Goal: Task Accomplishment & Management: Use online tool/utility

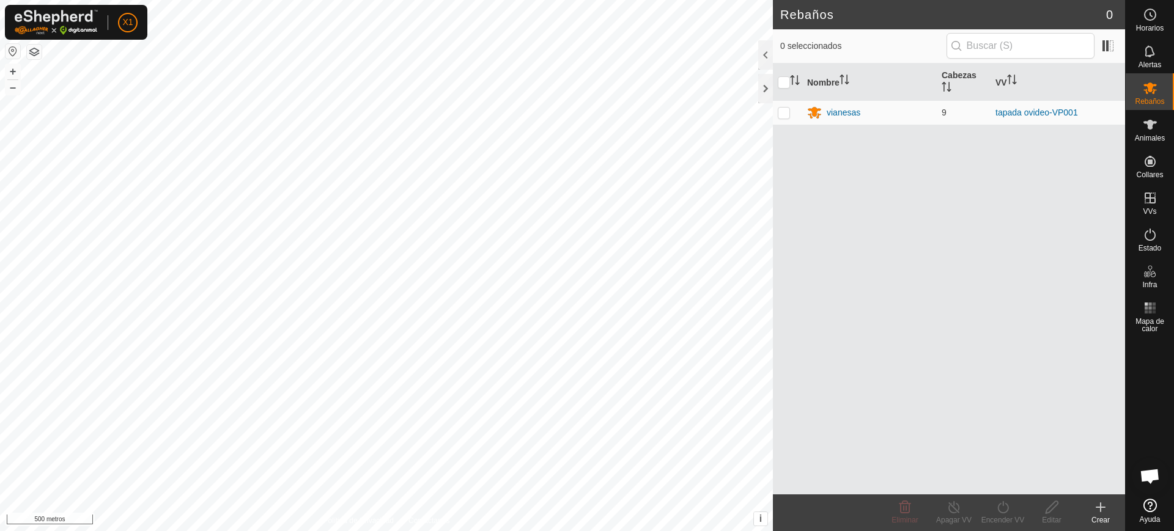
click at [12, 45] on button "button" at bounding box center [13, 51] width 15 height 15
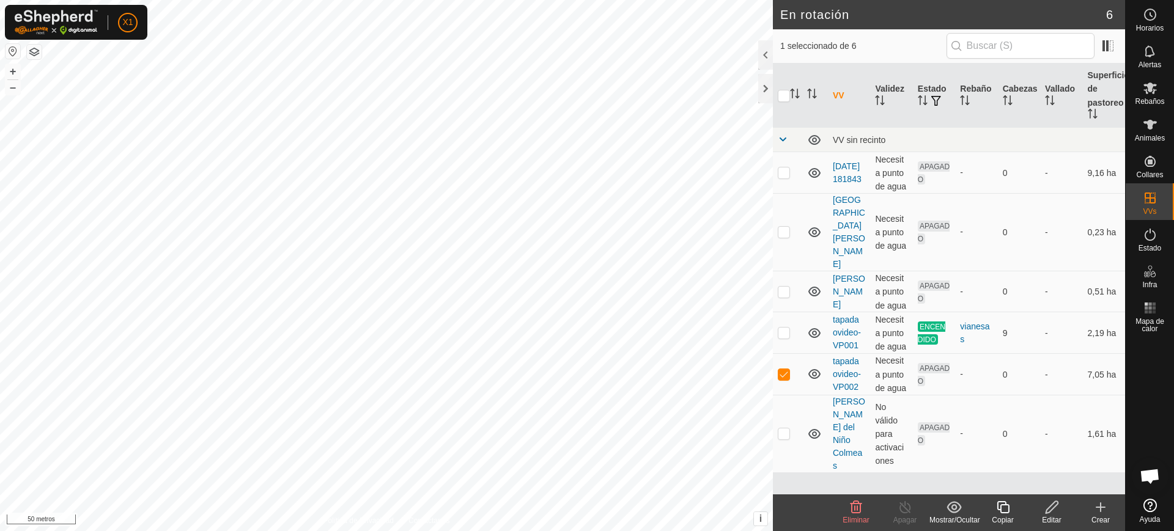
click at [855, 516] on font "Eliminar" at bounding box center [855, 520] width 26 height 9
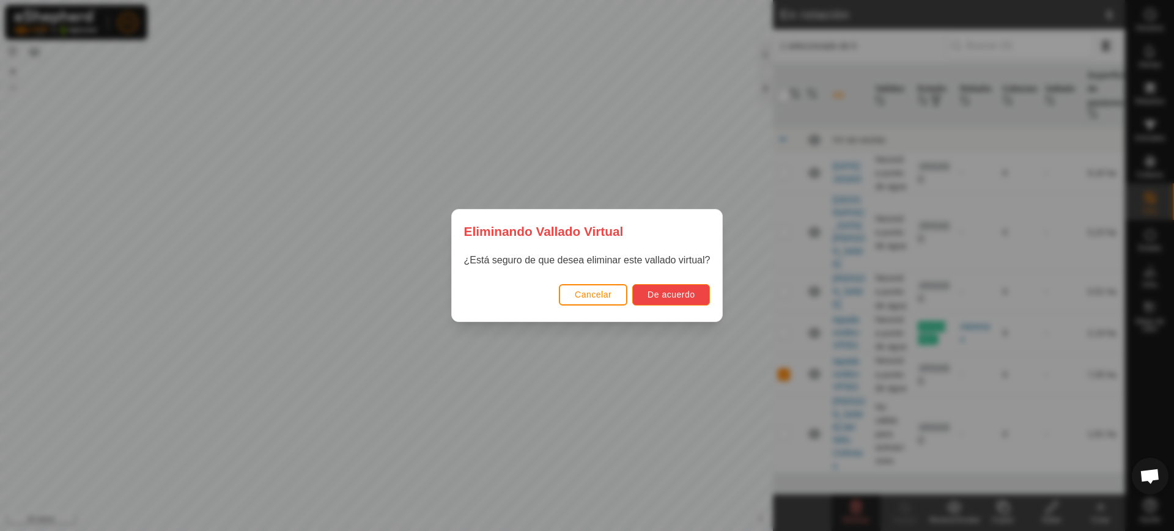
click at [676, 299] on font "De acuerdo" at bounding box center [670, 295] width 47 height 10
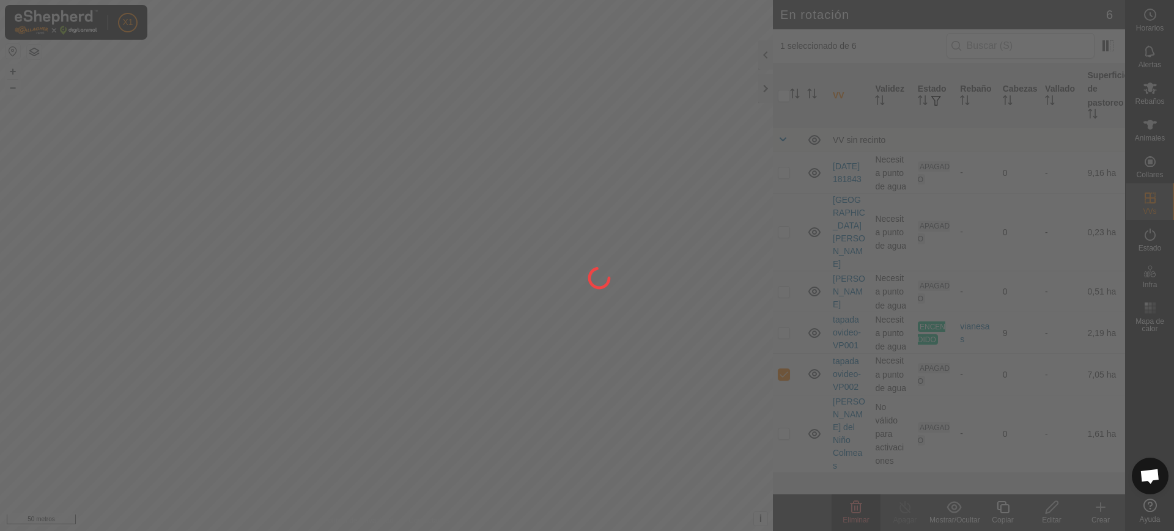
checkbox input "false"
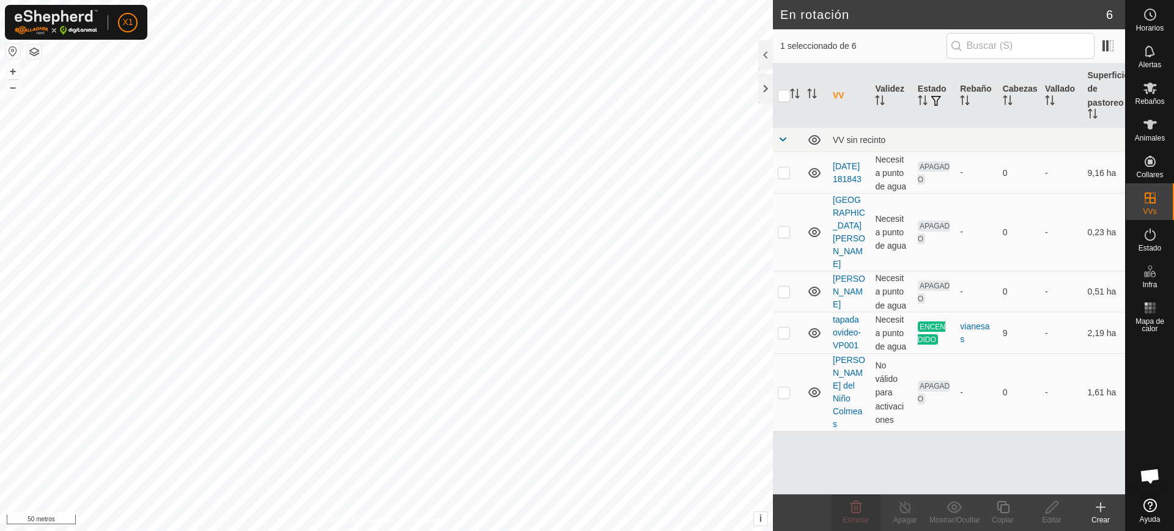
checkbox input "true"
click at [1003, 510] on icon at bounding box center [1002, 507] width 15 height 15
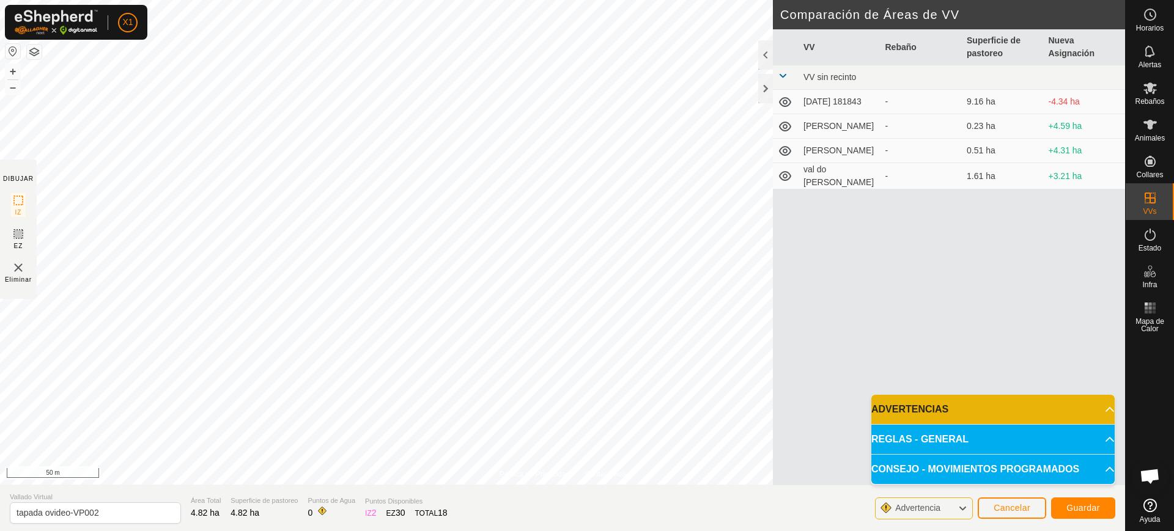
click at [836, 83] on div "Política de Privacidad Contáctenos Tipo: Zona de Inclusión undefined Animal + –…" at bounding box center [562, 265] width 1125 height 531
click at [20, 234] on icon at bounding box center [18, 234] width 15 height 15
click at [37, 51] on button "button" at bounding box center [34, 52] width 15 height 15
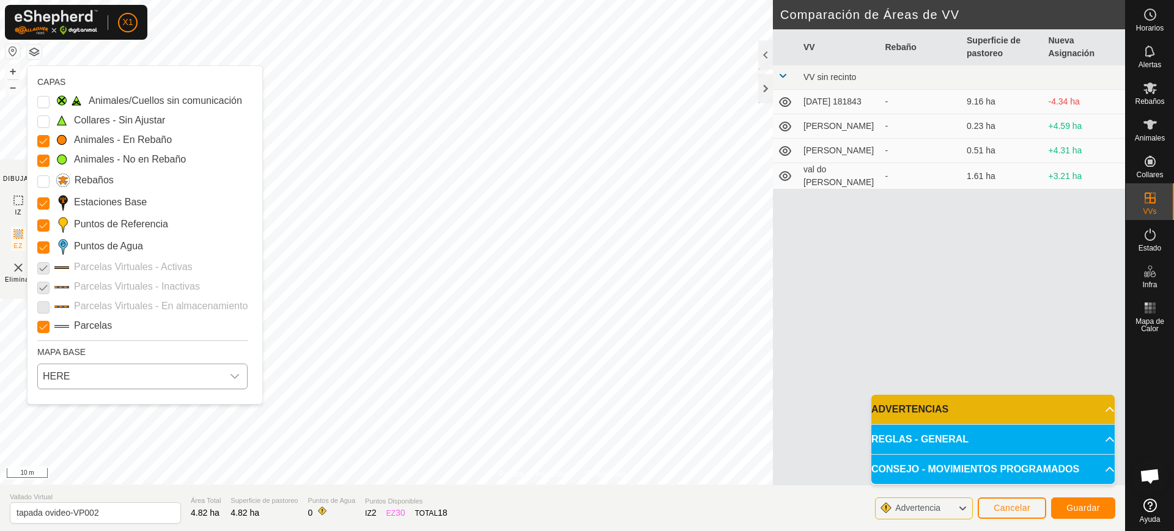
click at [106, 387] on span "HERE" at bounding box center [130, 376] width 185 height 24
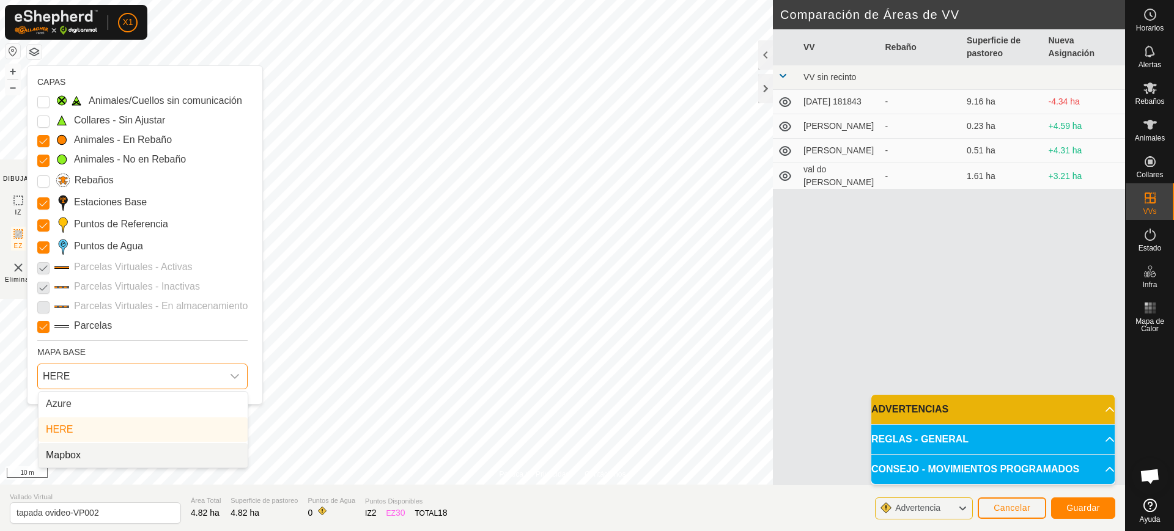
click at [89, 449] on li "Mapbox" at bounding box center [143, 455] width 209 height 24
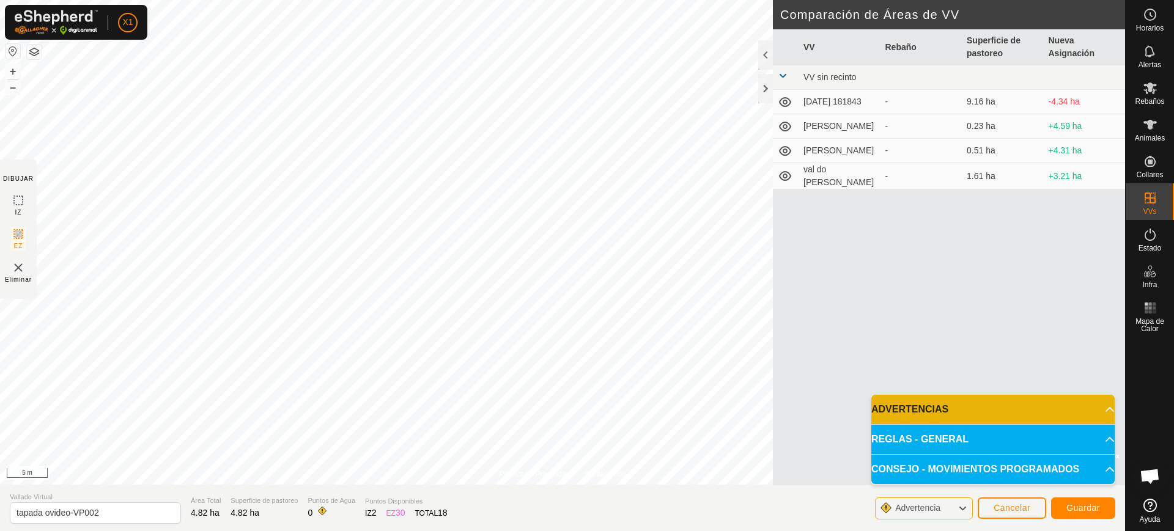
click at [35, 51] on button "button" at bounding box center [34, 52] width 15 height 15
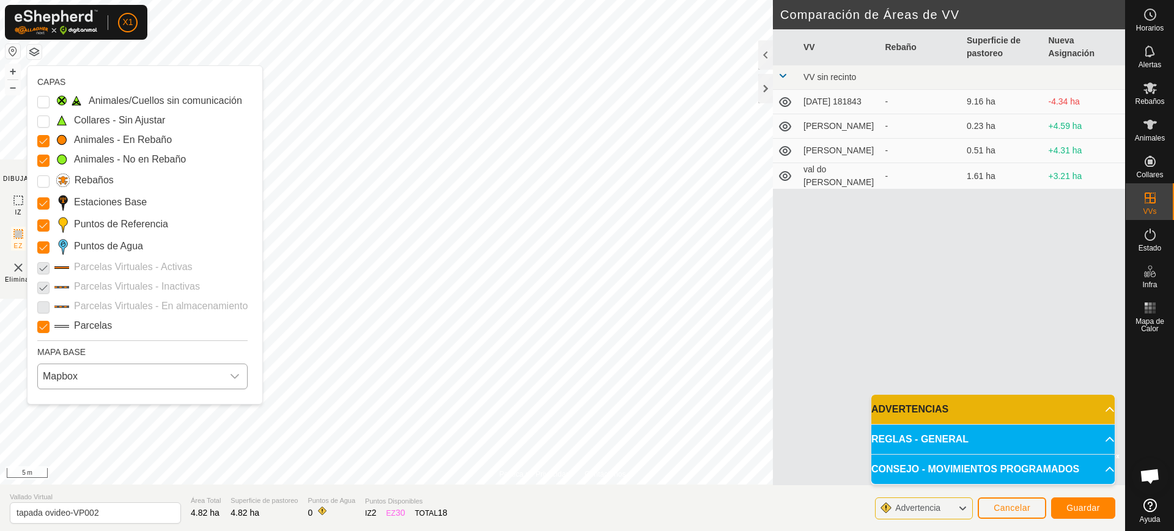
click at [112, 382] on span "Mapbox" at bounding box center [130, 376] width 185 height 24
click at [92, 426] on li "HERE" at bounding box center [143, 430] width 209 height 24
click at [100, 375] on span "HERE" at bounding box center [130, 376] width 185 height 24
click at [80, 405] on li "Azure" at bounding box center [143, 404] width 209 height 24
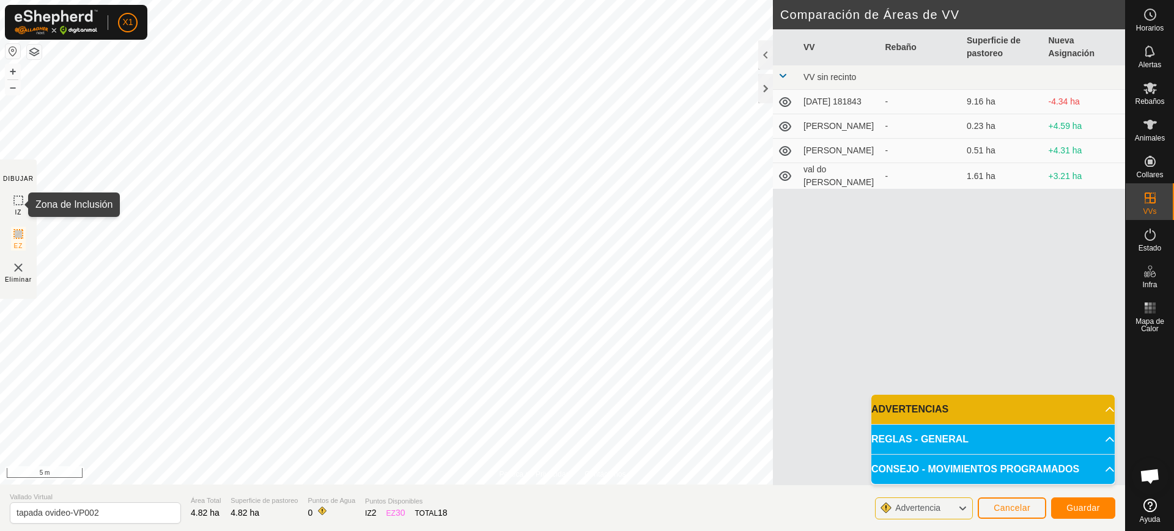
click at [14, 196] on icon at bounding box center [18, 200] width 15 height 15
click at [16, 229] on icon at bounding box center [18, 234] width 15 height 15
click at [1071, 501] on button "Guardar" at bounding box center [1083, 508] width 64 height 21
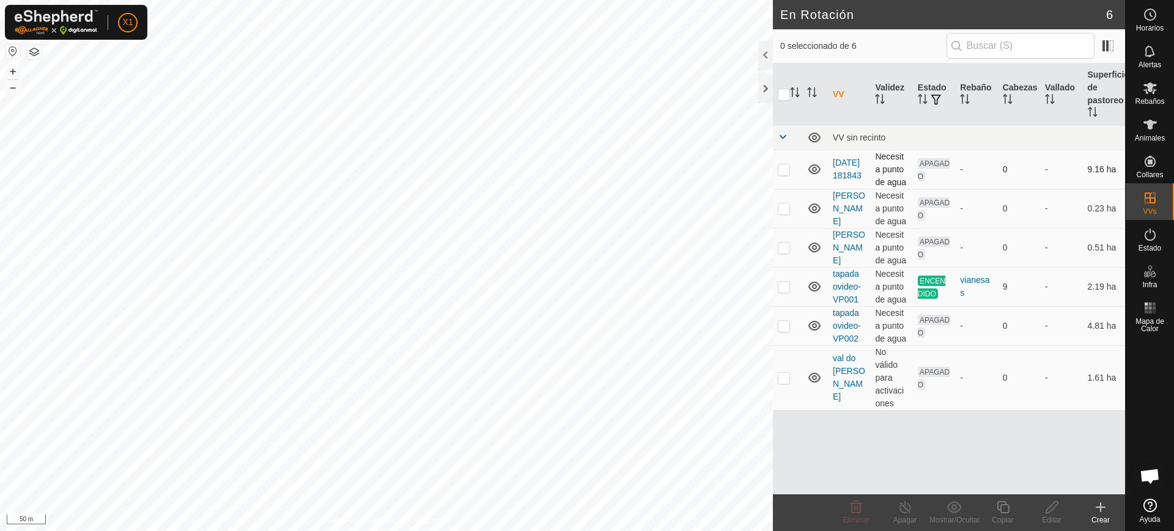
drag, startPoint x: 786, startPoint y: 164, endPoint x: 780, endPoint y: 171, distance: 9.1
click at [783, 166] on p-checkbox at bounding box center [784, 169] width 12 height 10
checkbox input "true"
click at [779, 209] on p-checkbox at bounding box center [784, 209] width 12 height 10
checkbox input "true"
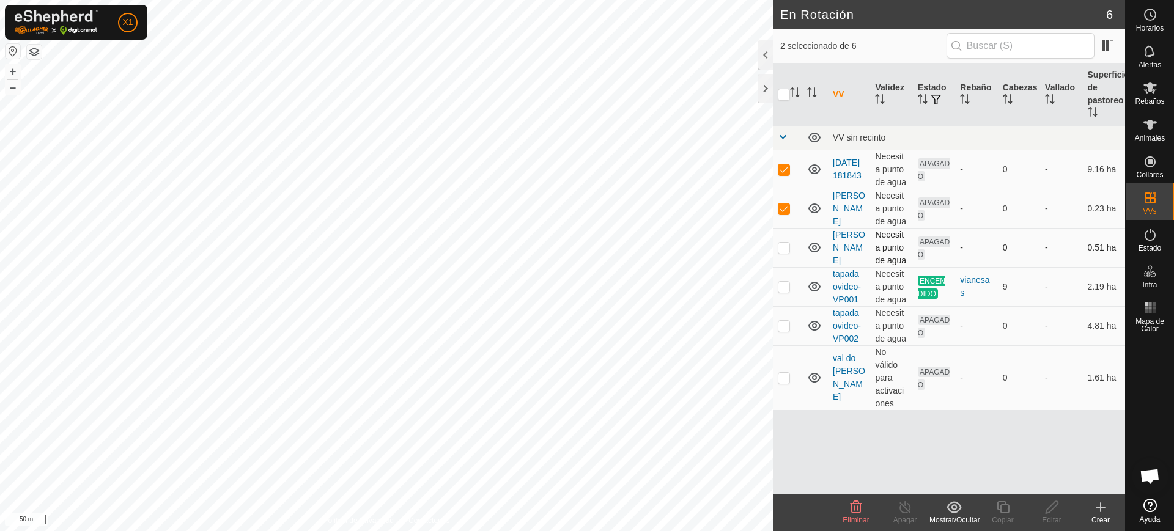
click at [779, 247] on p-checkbox at bounding box center [784, 248] width 12 height 10
checkbox input "true"
click at [782, 284] on p-checkbox at bounding box center [784, 287] width 12 height 10
checkbox input "true"
click at [779, 321] on p-checkbox at bounding box center [784, 326] width 12 height 10
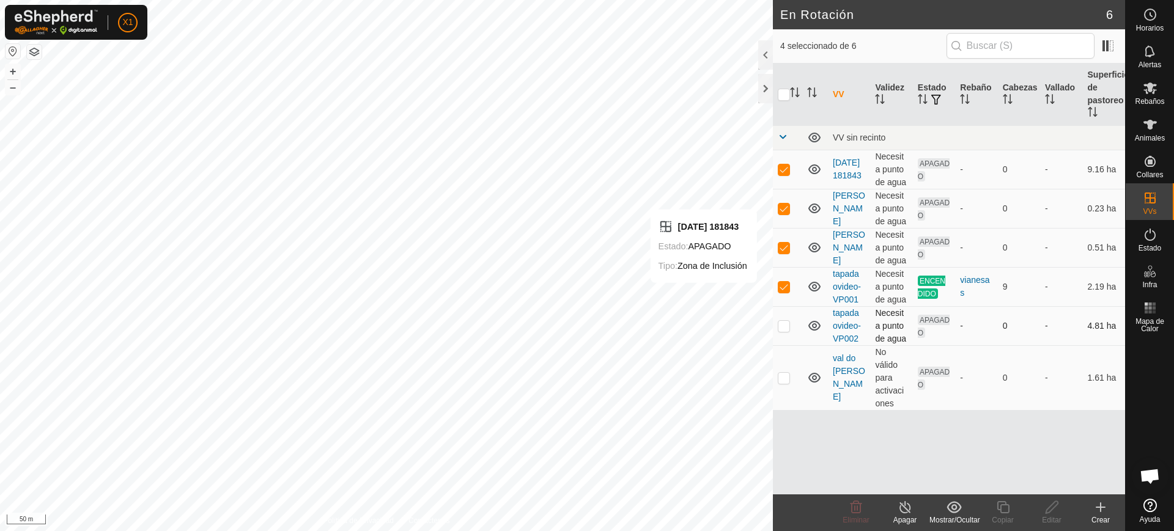
checkbox input "true"
click at [785, 285] on p-checkbox at bounding box center [784, 287] width 12 height 10
checkbox input "false"
click at [784, 245] on p-checkbox at bounding box center [784, 248] width 12 height 10
checkbox input "false"
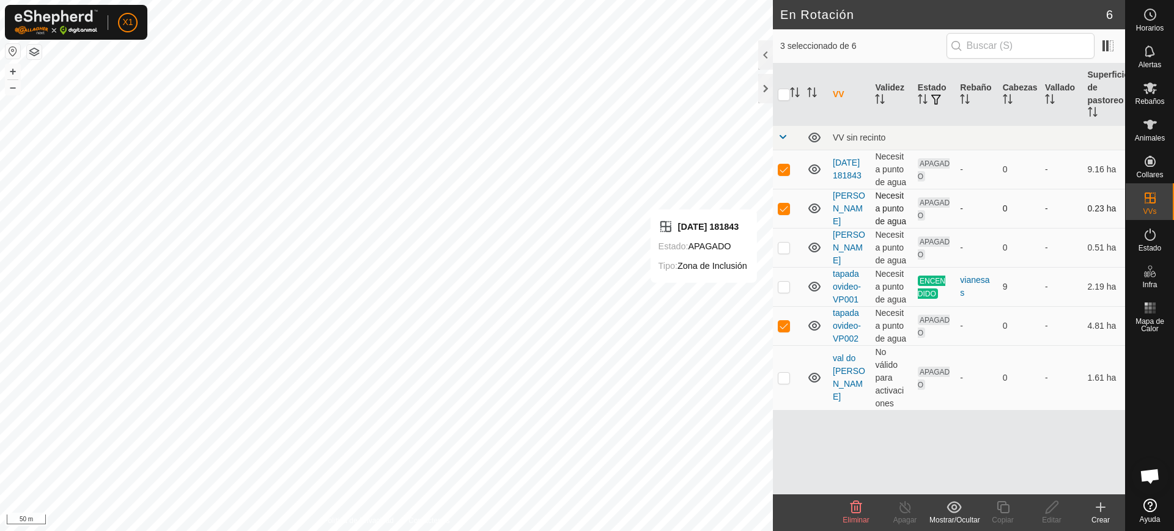
click at [787, 208] on p-checkbox at bounding box center [784, 209] width 12 height 10
checkbox input "false"
drag, startPoint x: 791, startPoint y: 167, endPoint x: 788, endPoint y: 174, distance: 7.4
click at [788, 174] on td at bounding box center [787, 169] width 29 height 39
checkbox input "false"
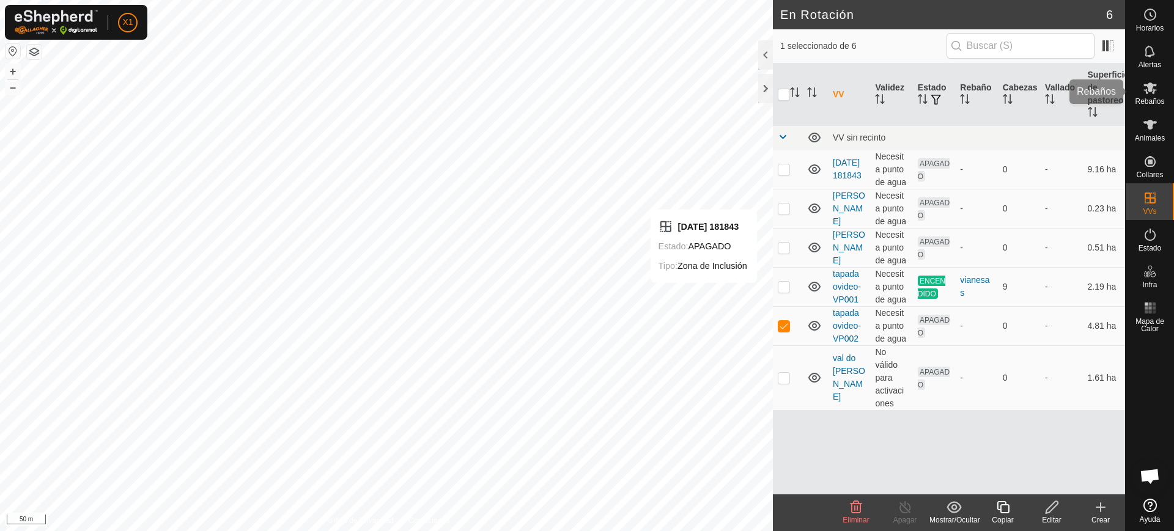
drag, startPoint x: 1168, startPoint y: 87, endPoint x: 1162, endPoint y: 93, distance: 8.2
click at [1162, 93] on div "Rebaños" at bounding box center [1149, 91] width 48 height 37
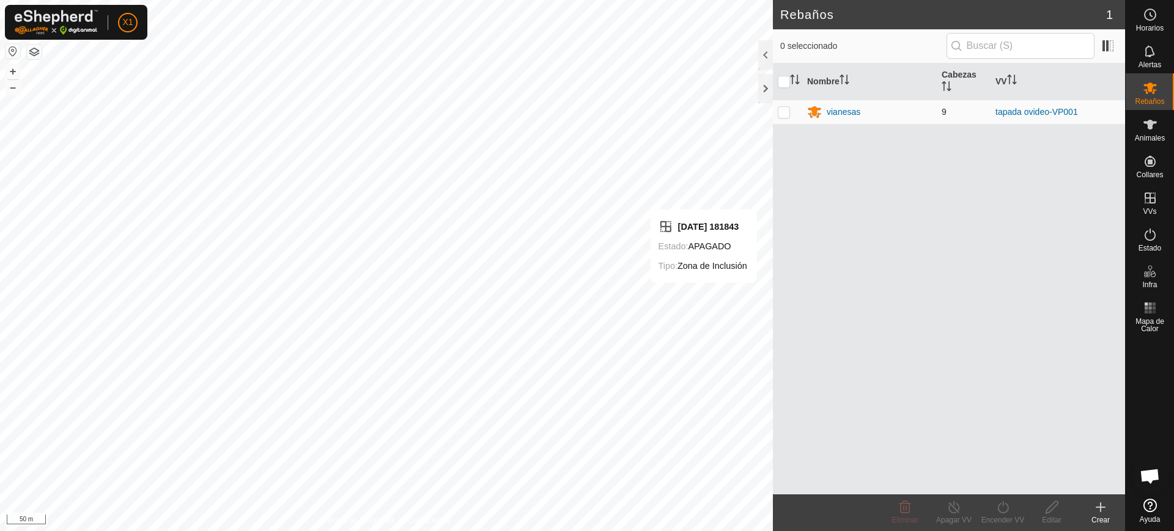
click at [790, 100] on td at bounding box center [787, 112] width 29 height 24
checkbox input "true"
click at [996, 511] on icon at bounding box center [1002, 507] width 15 height 15
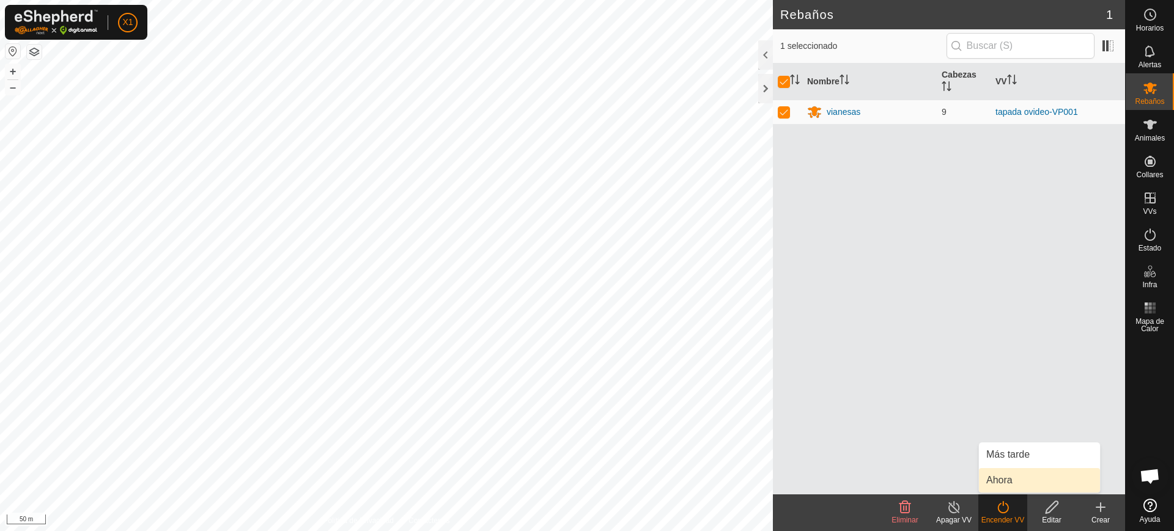
click at [993, 484] on link "Ahora" at bounding box center [1039, 480] width 121 height 24
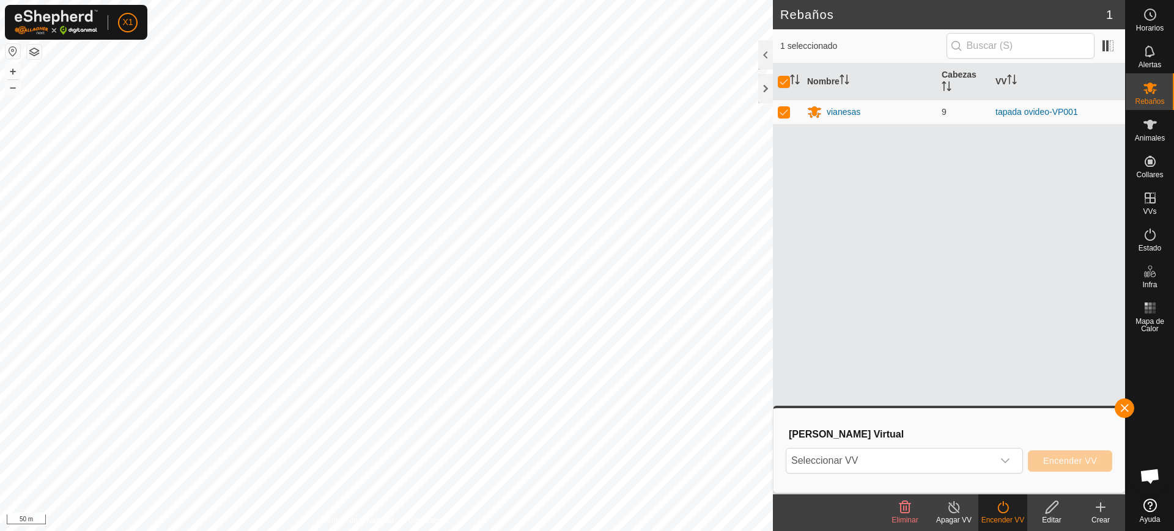
click at [998, 521] on div "Encender VV" at bounding box center [1002, 520] width 49 height 11
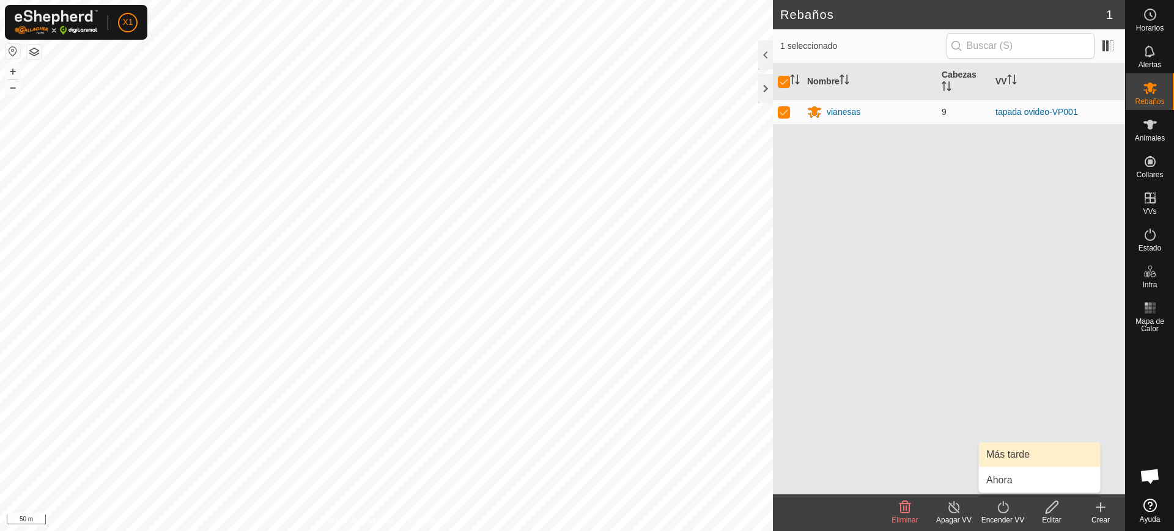
click at [1007, 457] on link "Más tarde" at bounding box center [1039, 455] width 121 height 24
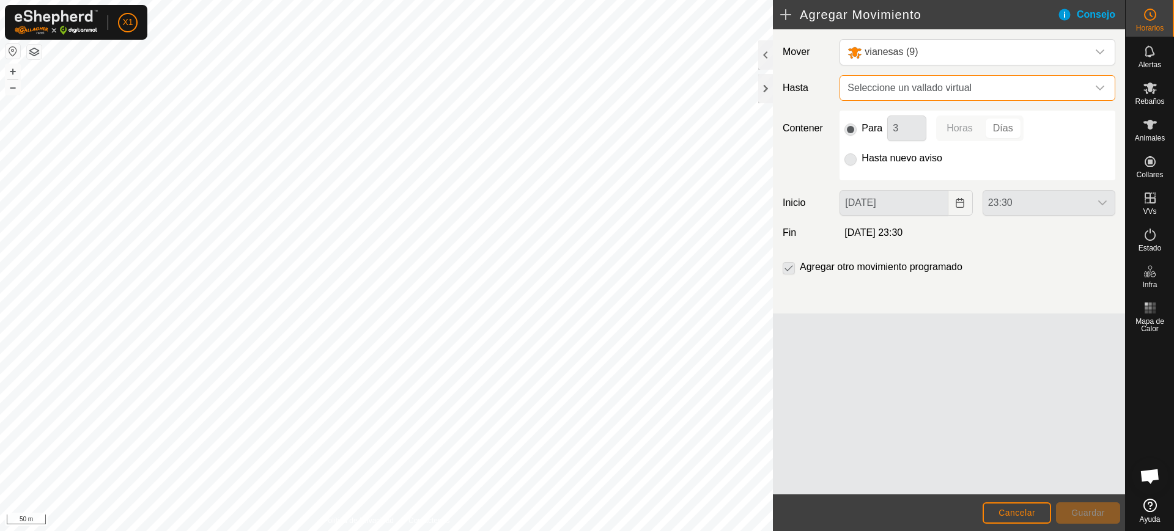
click at [911, 90] on span "Seleccione un vallado virtual" at bounding box center [964, 88] width 245 height 24
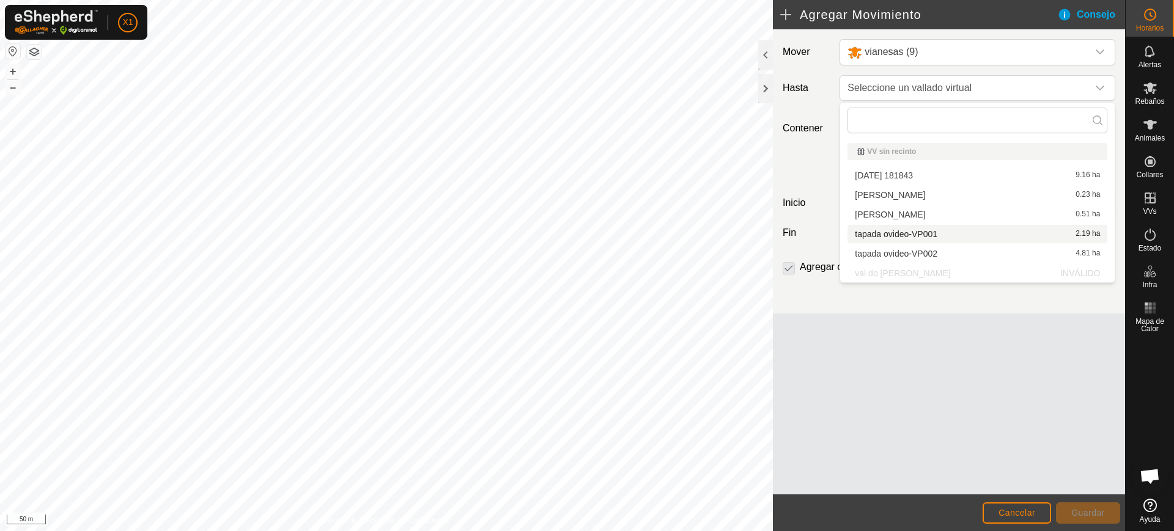
click at [896, 232] on li "tapada ovideo-VP001 2.19 ha" at bounding box center [977, 234] width 260 height 18
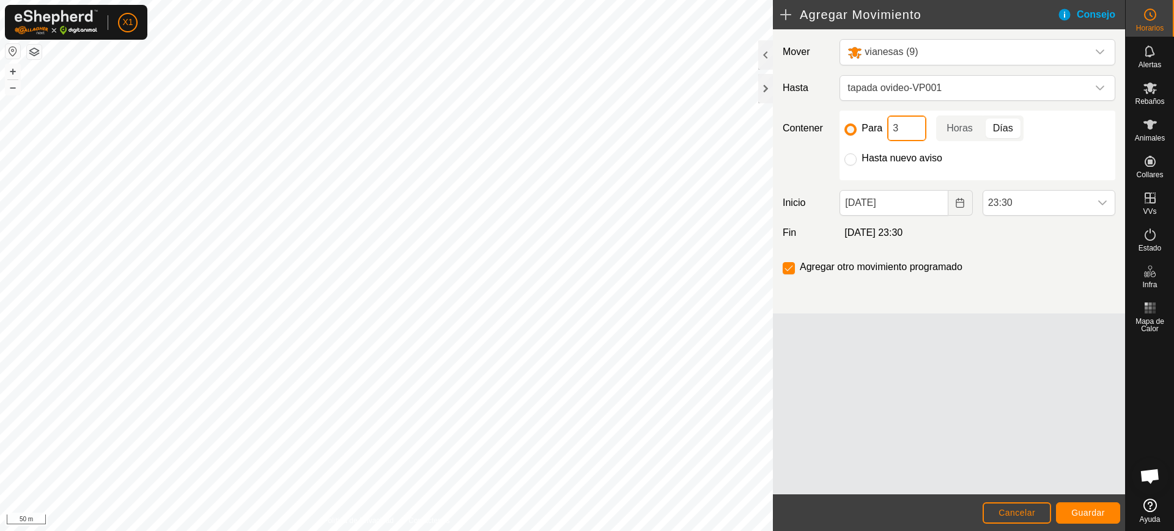
click at [907, 127] on input "3" at bounding box center [906, 129] width 39 height 26
click at [1012, 519] on button "Cancelar" at bounding box center [1016, 512] width 68 height 21
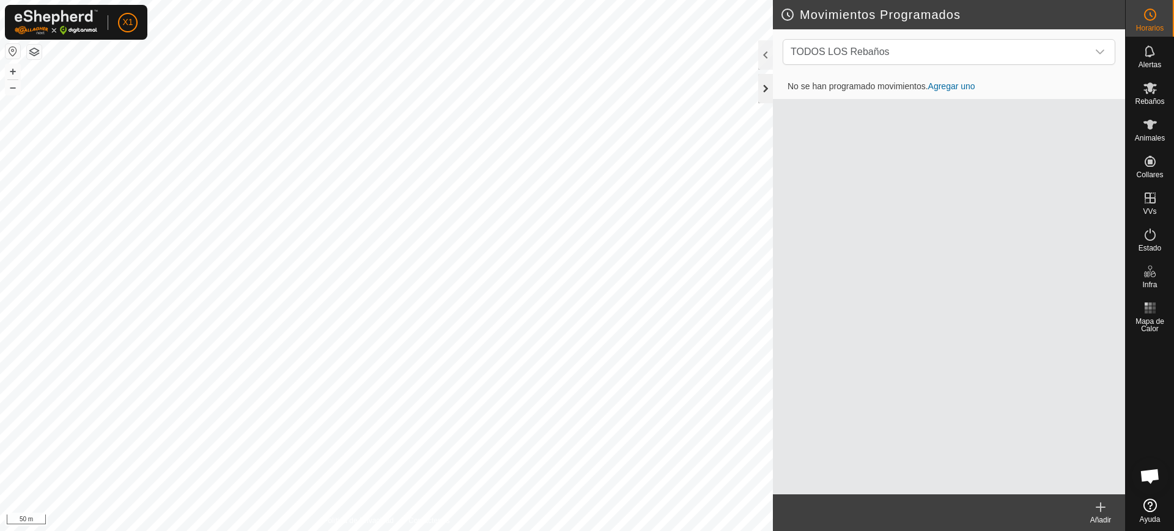
click at [770, 86] on div at bounding box center [765, 88] width 15 height 29
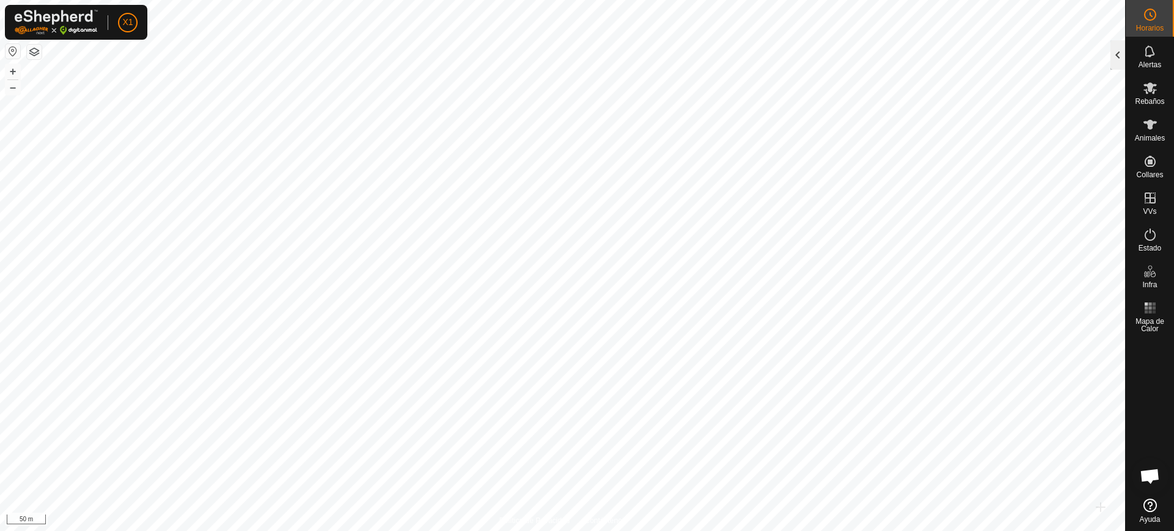
click at [1118, 56] on div at bounding box center [1117, 54] width 15 height 29
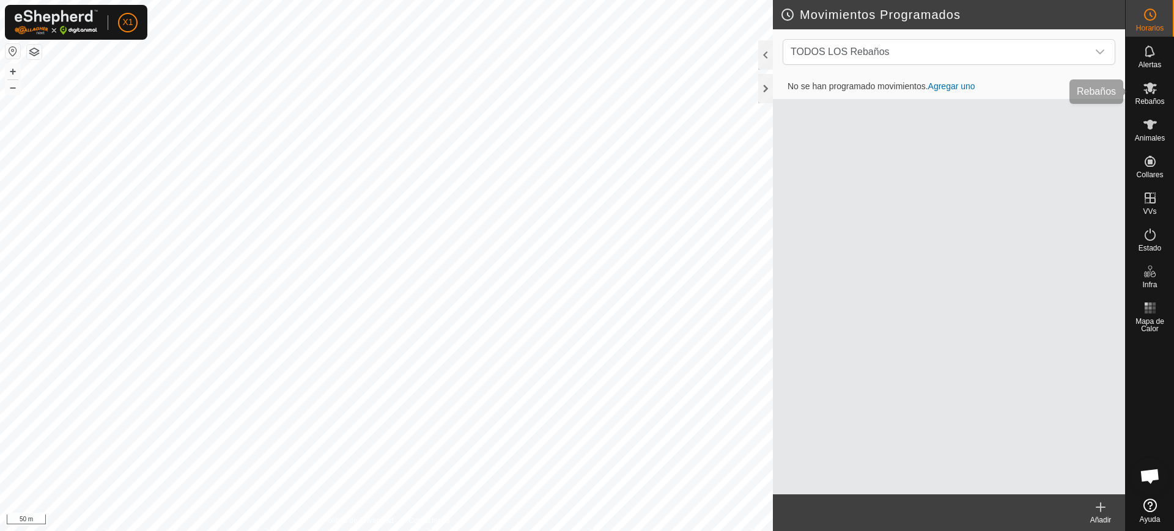
click at [1135, 91] on div "Rebaños" at bounding box center [1149, 91] width 48 height 37
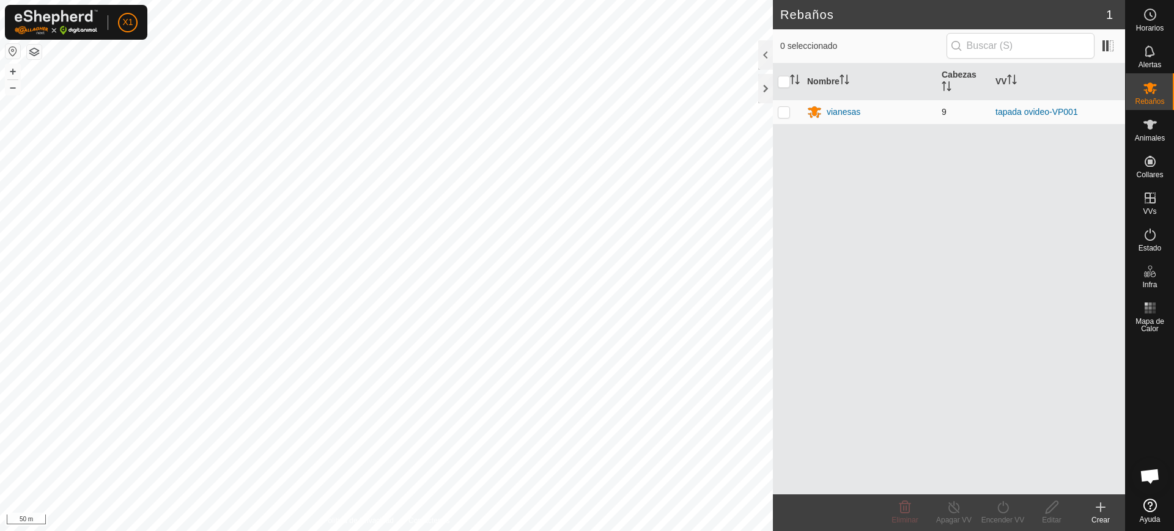
click at [787, 106] on td at bounding box center [787, 112] width 29 height 24
checkbox input "true"
click at [994, 513] on div "Encender VV" at bounding box center [1002, 513] width 49 height 37
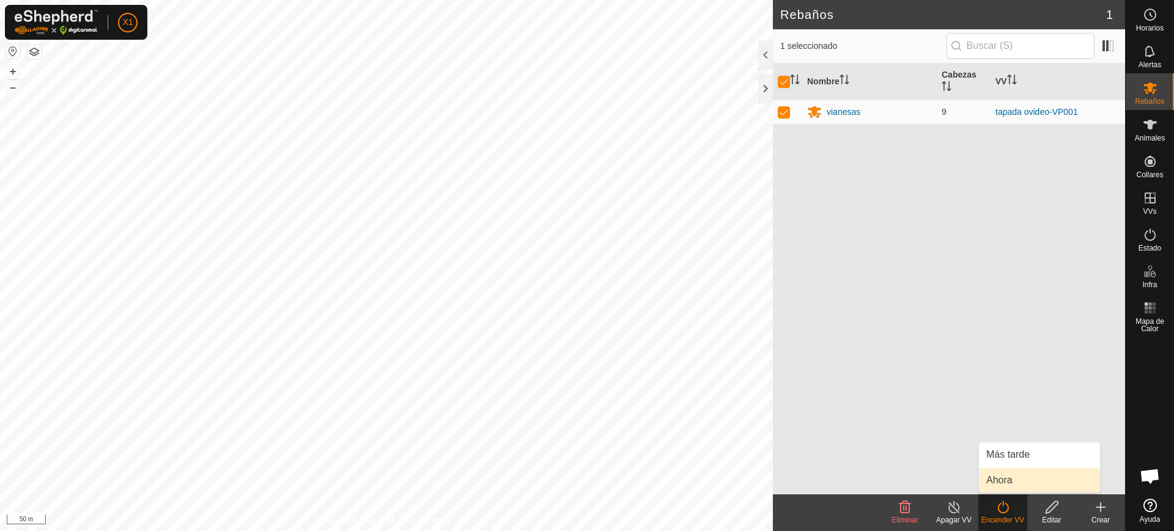
click at [993, 474] on link "Ahora" at bounding box center [1039, 480] width 121 height 24
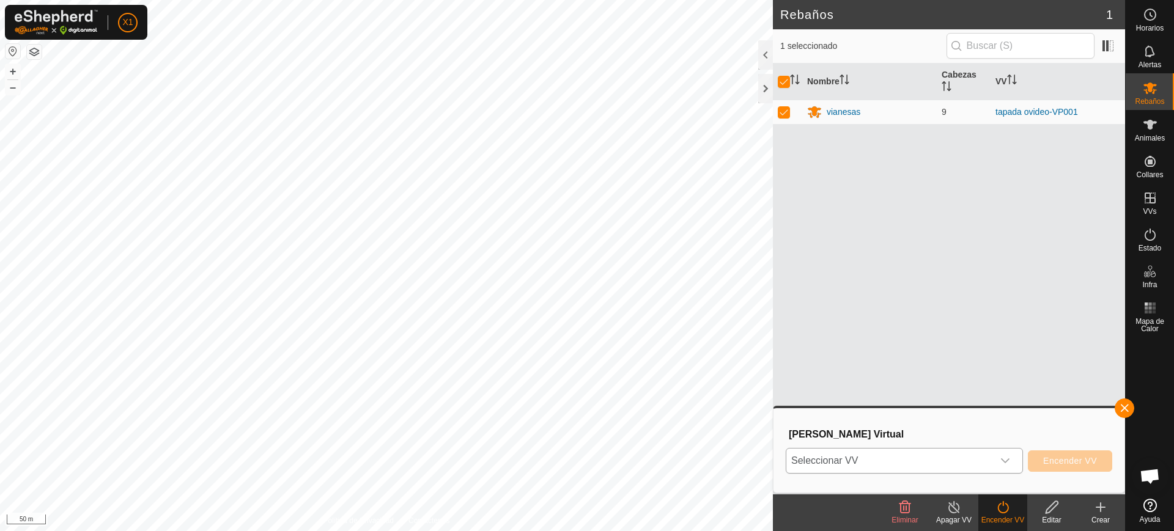
click at [912, 466] on span "Seleccionar VV" at bounding box center [889, 461] width 207 height 24
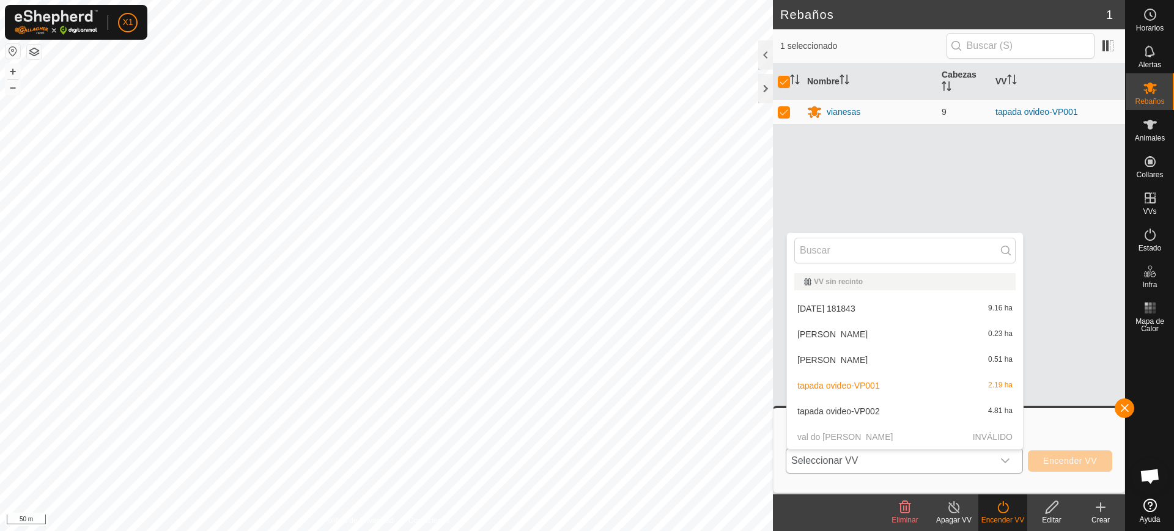
click at [864, 405] on li "tapada ovideo-VP002 4.81 ha" at bounding box center [905, 411] width 236 height 24
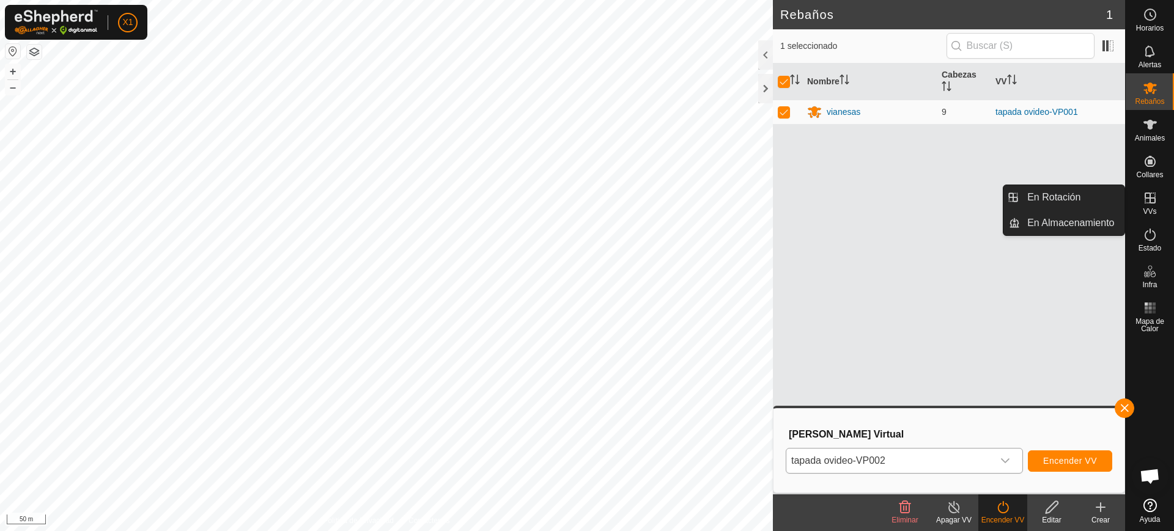
click at [1147, 209] on span "VVs" at bounding box center [1148, 211] width 13 height 7
click at [1087, 199] on link "En Rotación" at bounding box center [1072, 197] width 105 height 24
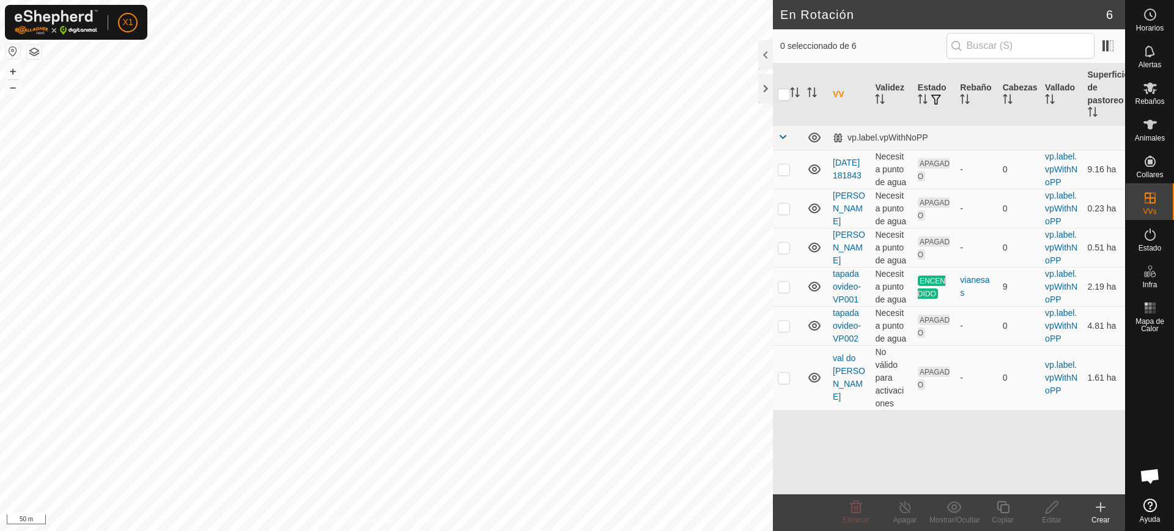
checkbox input "true"
click at [1046, 512] on icon at bounding box center [1051, 507] width 12 height 12
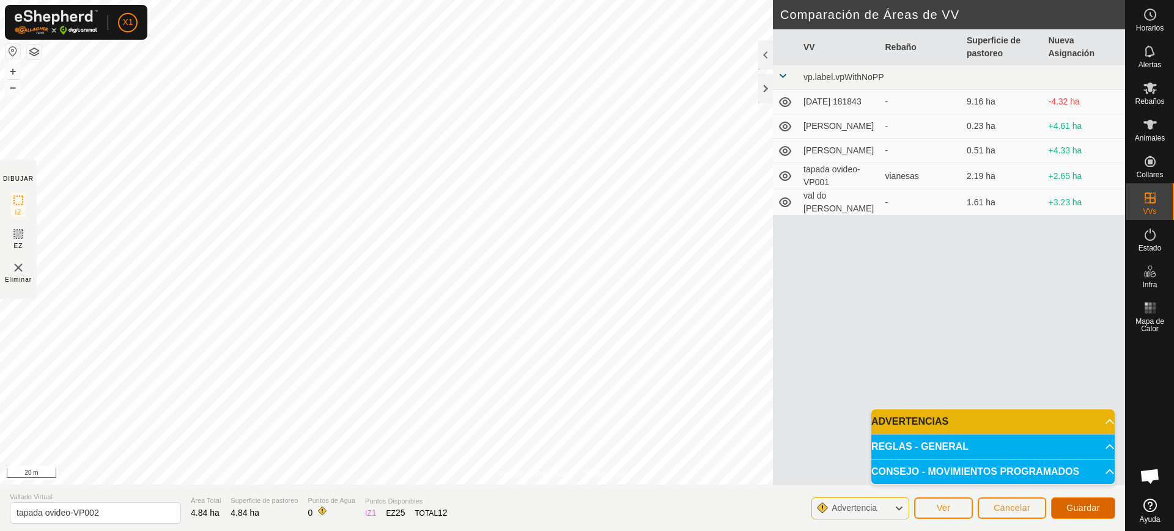
click at [1058, 511] on button "Guardar" at bounding box center [1083, 508] width 64 height 21
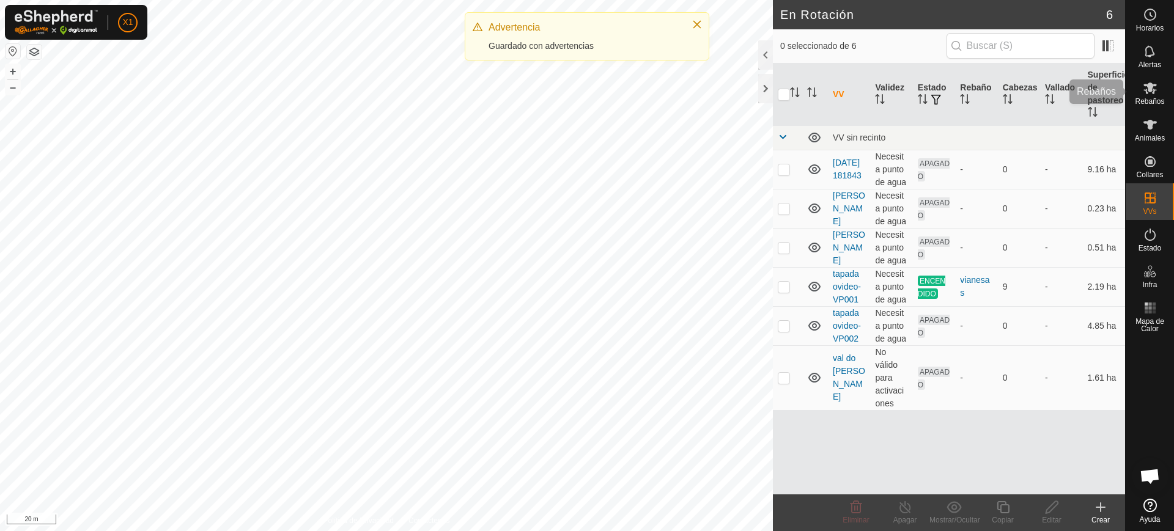
click at [1157, 86] on es-mob-svg-icon at bounding box center [1150, 88] width 22 height 20
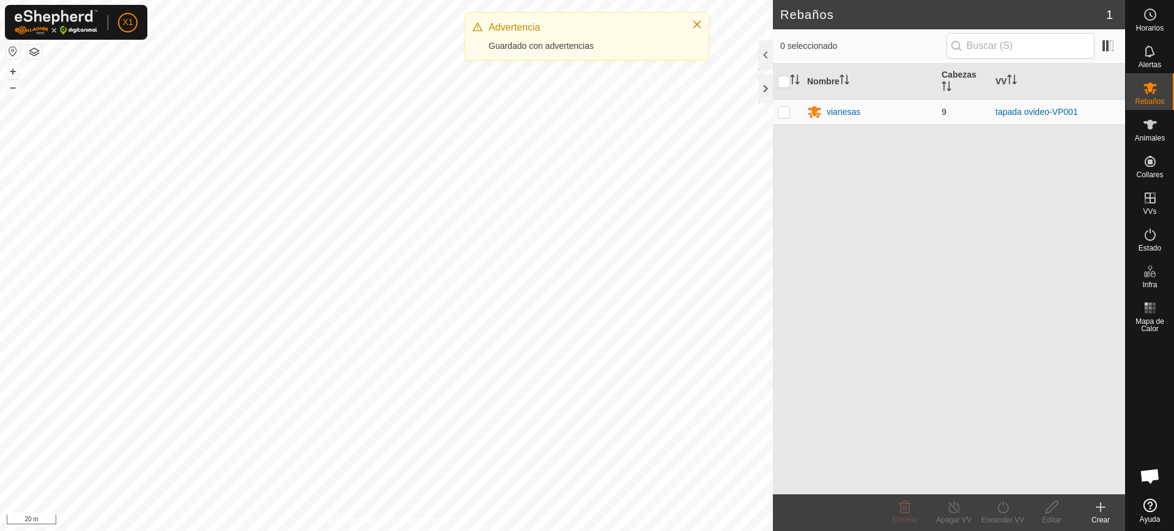
click at [779, 106] on td at bounding box center [787, 112] width 29 height 24
checkbox input "true"
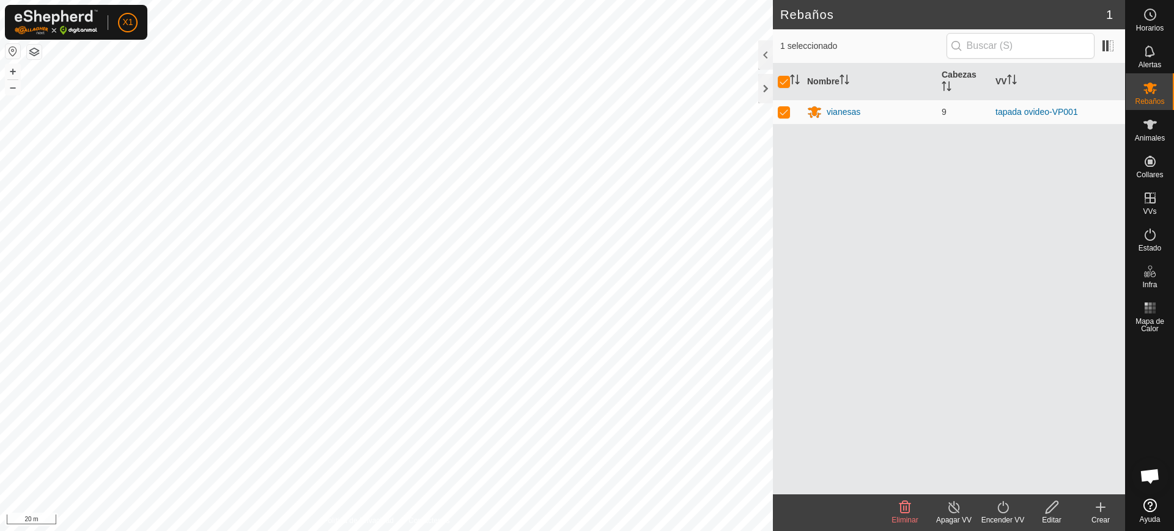
click at [1002, 515] on div "Encender VV" at bounding box center [1002, 520] width 49 height 11
click at [1014, 473] on link "Ahora" at bounding box center [1039, 480] width 121 height 24
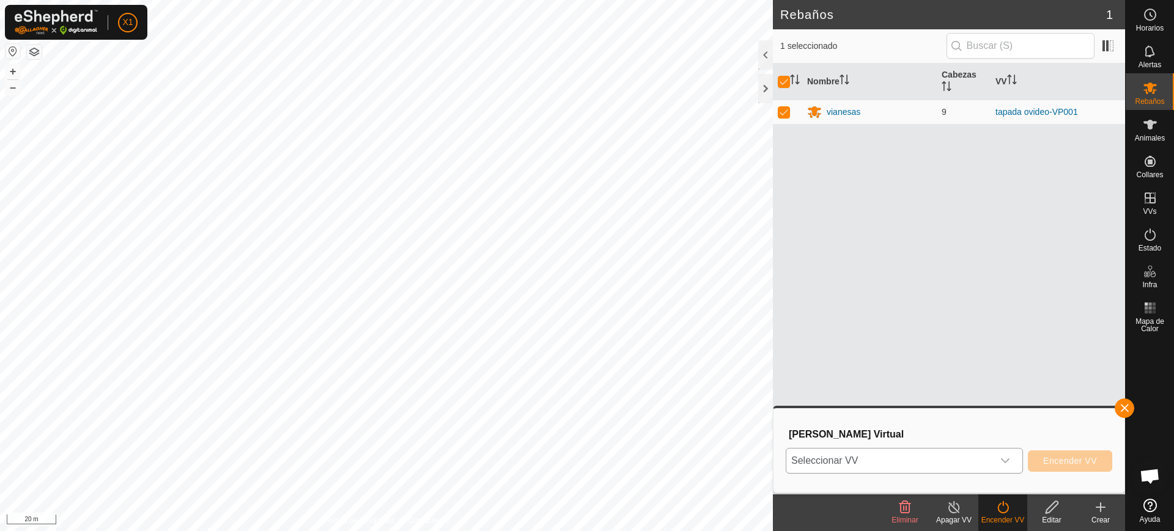
click at [846, 468] on span "Seleccionar VV" at bounding box center [889, 461] width 207 height 24
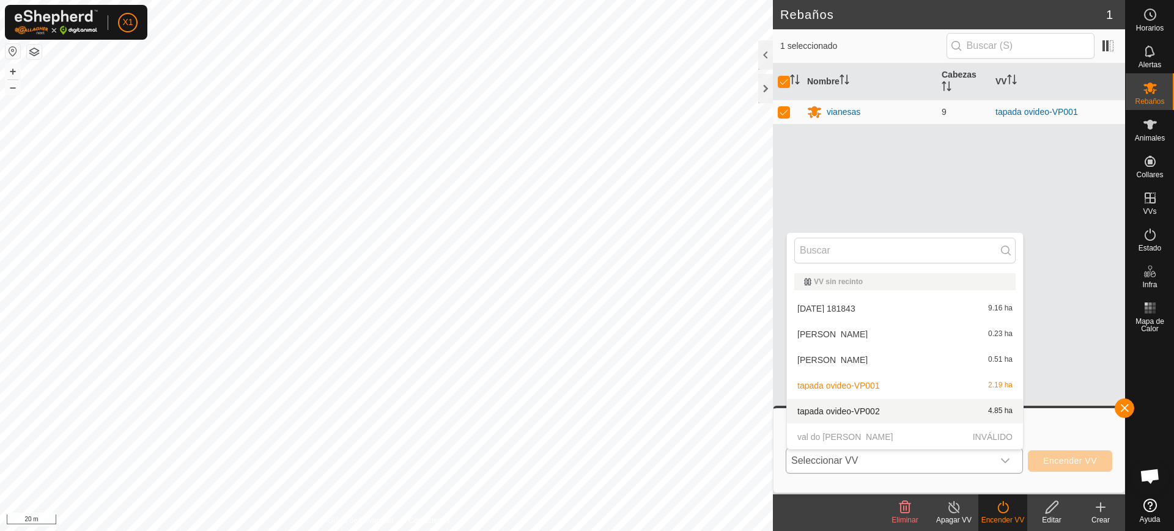
click at [869, 413] on li "tapada ovideo-VP002 4.85 ha" at bounding box center [905, 411] width 236 height 24
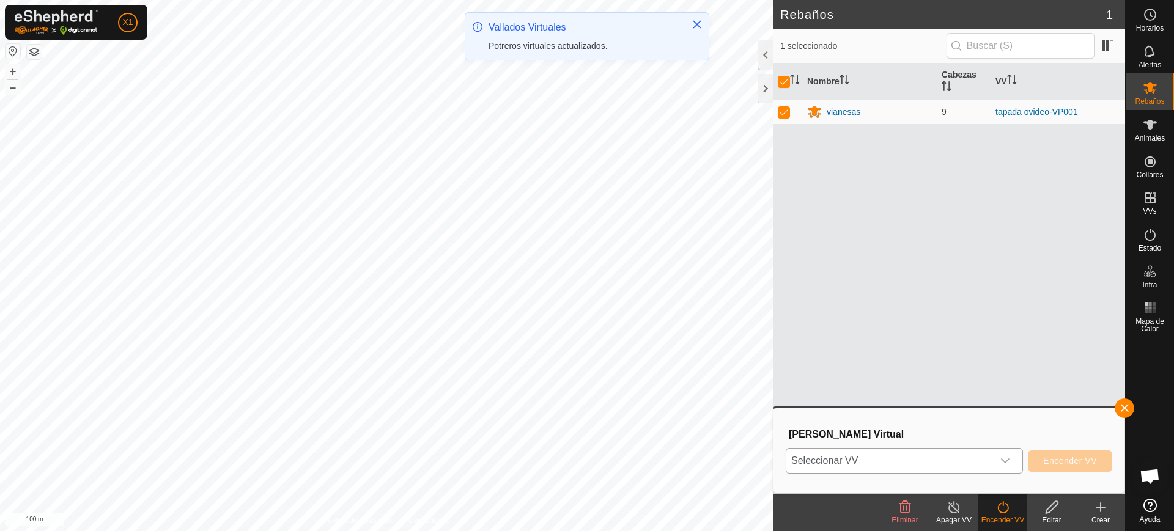
click at [1072, 464] on span "Encender VV" at bounding box center [1070, 461] width 54 height 10
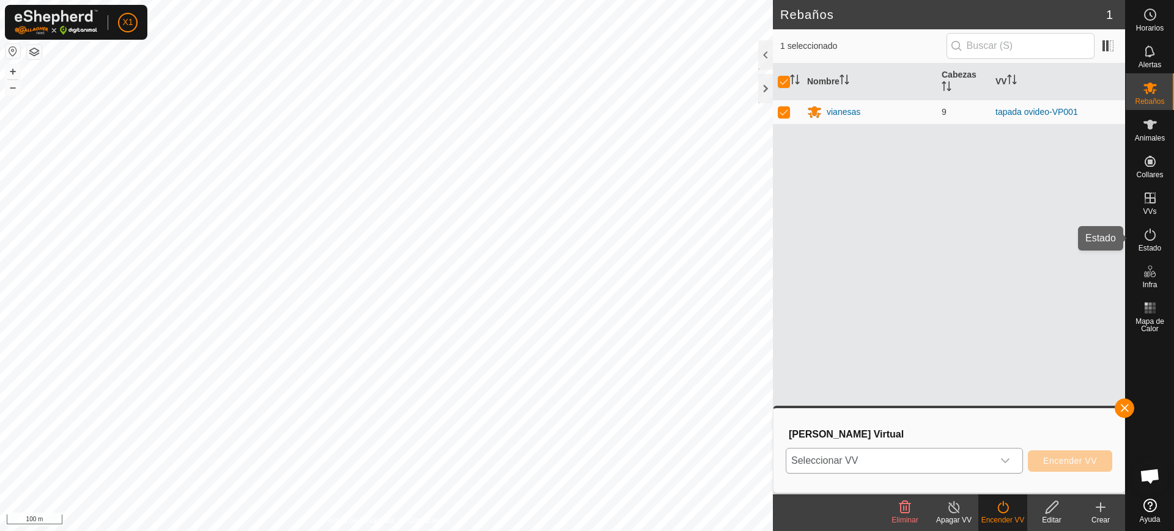
click at [1155, 226] on es-activation-svg-icon at bounding box center [1150, 235] width 22 height 20
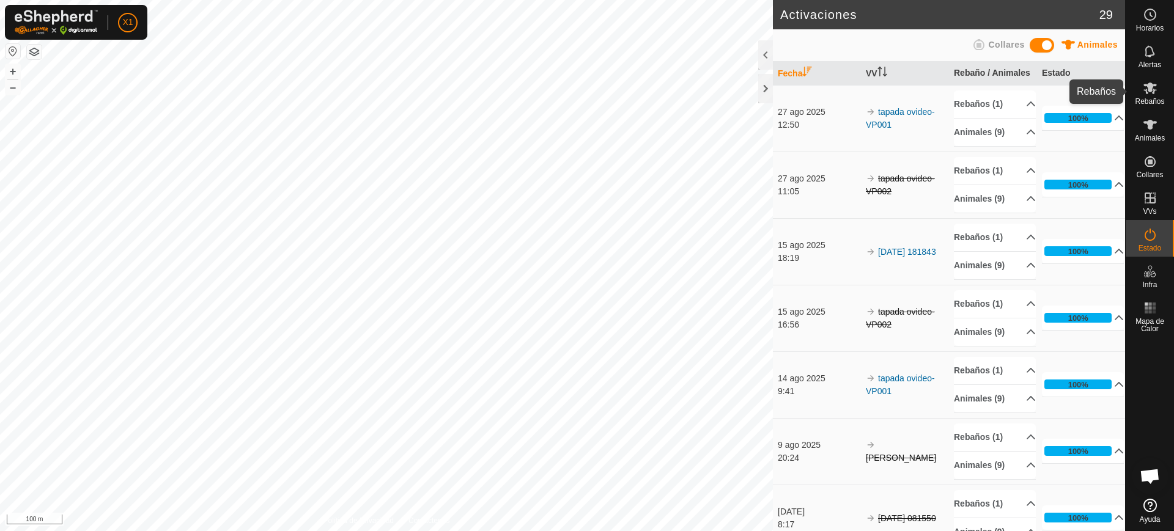
click at [1152, 81] on icon at bounding box center [1149, 88] width 15 height 15
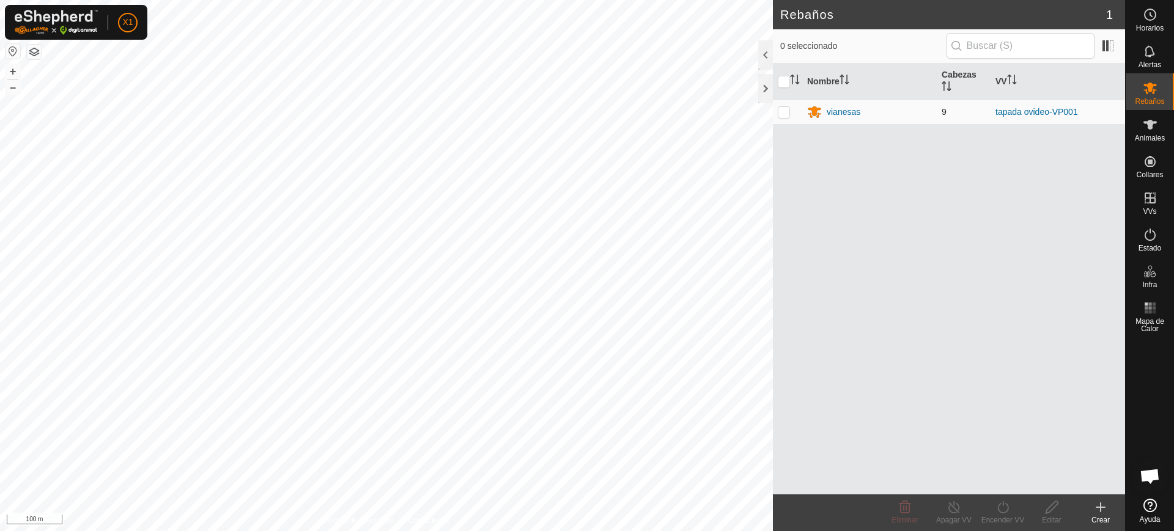
click at [782, 116] on p-checkbox at bounding box center [784, 112] width 12 height 10
checkbox input "true"
click at [1000, 500] on icon at bounding box center [1002, 507] width 15 height 15
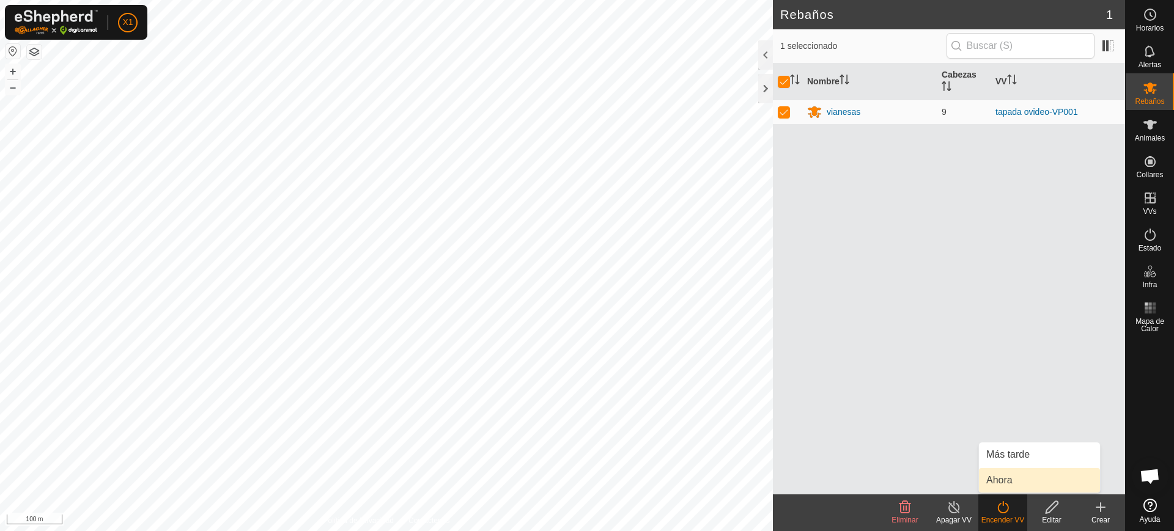
click at [1002, 478] on link "Ahora" at bounding box center [1039, 480] width 121 height 24
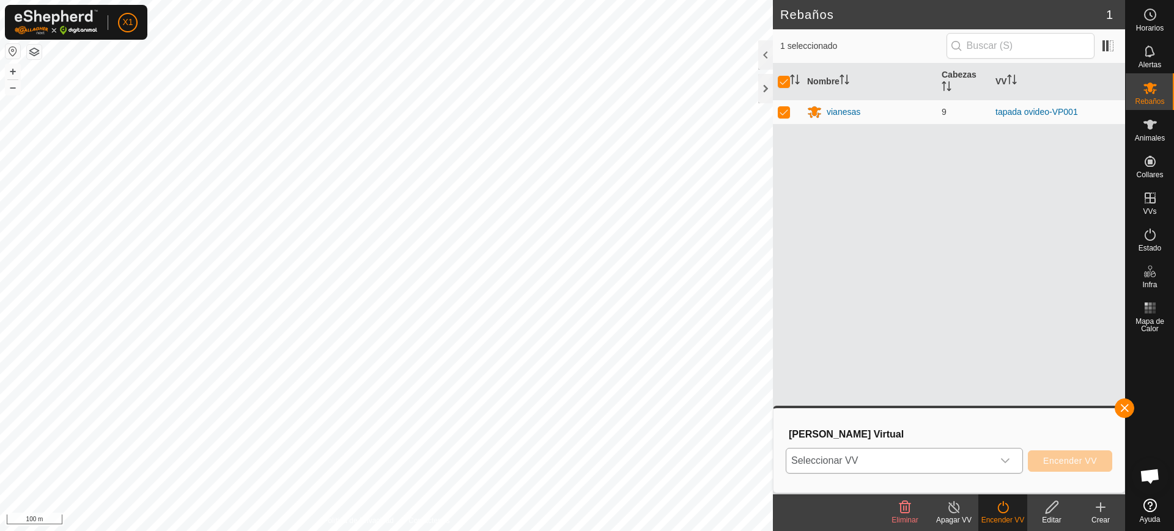
click at [924, 468] on span "Seleccionar VV" at bounding box center [889, 461] width 207 height 24
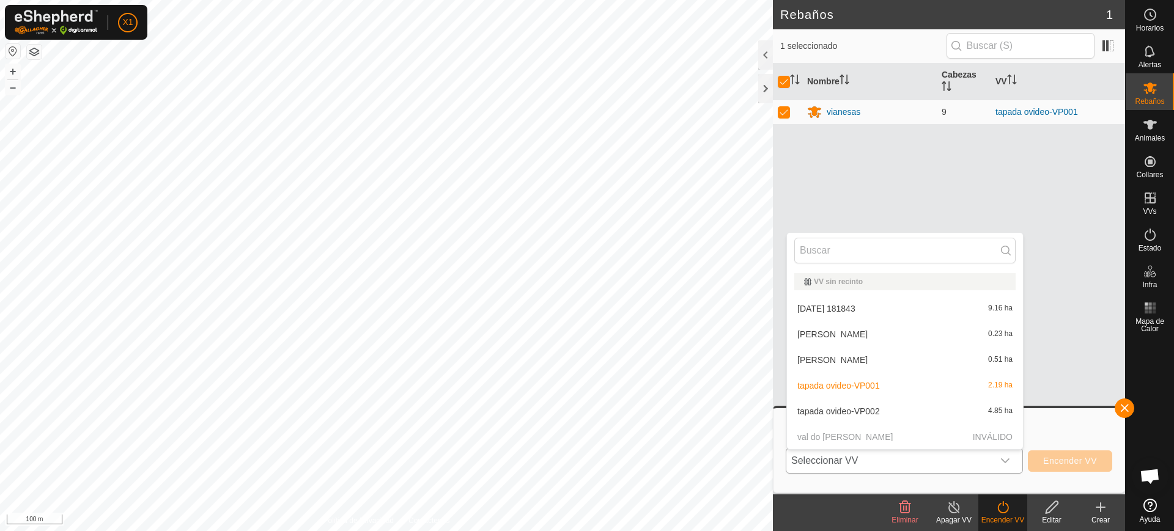
click at [847, 411] on li "tapada ovideo-VP002 4.85 ha" at bounding box center [905, 411] width 236 height 24
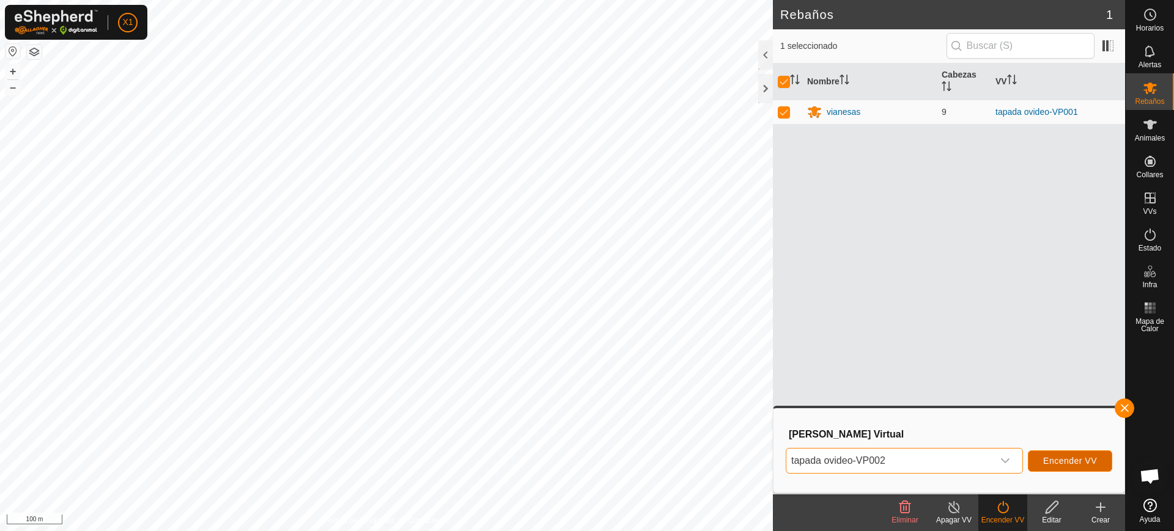
click at [1076, 456] on span "Encender VV" at bounding box center [1070, 461] width 54 height 10
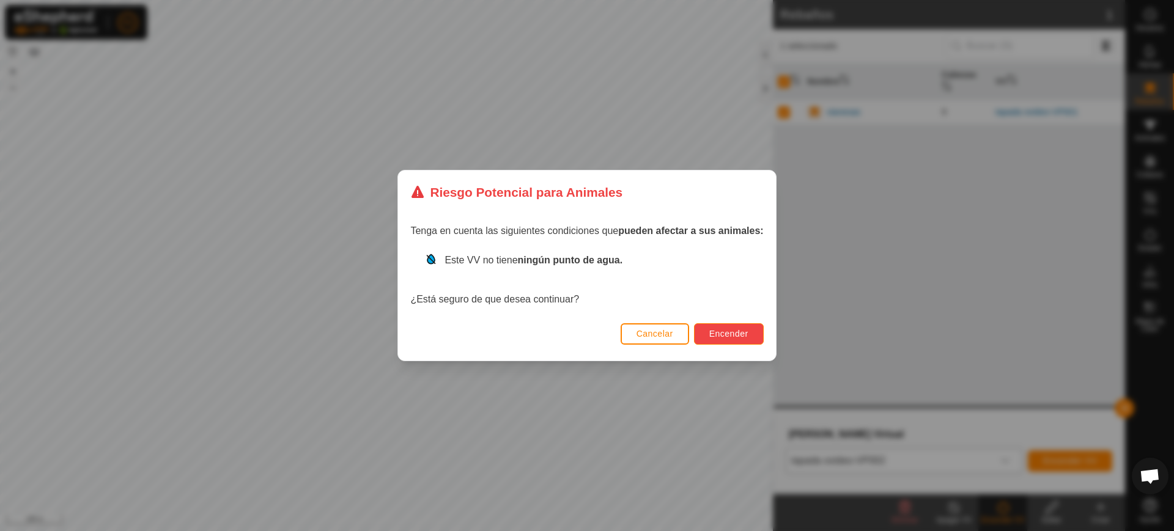
click at [736, 327] on button "Encender" at bounding box center [729, 333] width 70 height 21
